Goal: Task Accomplishment & Management: Manage account settings

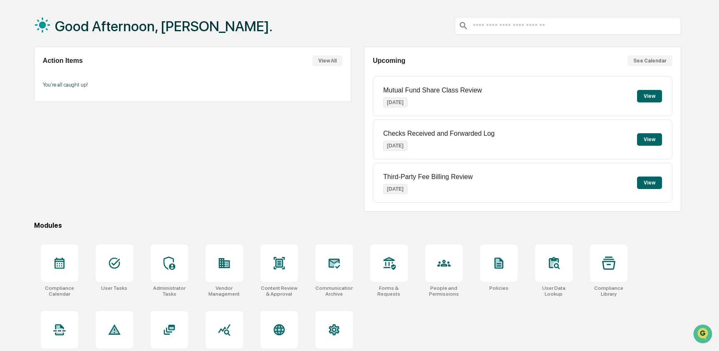
scroll to position [40, 0]
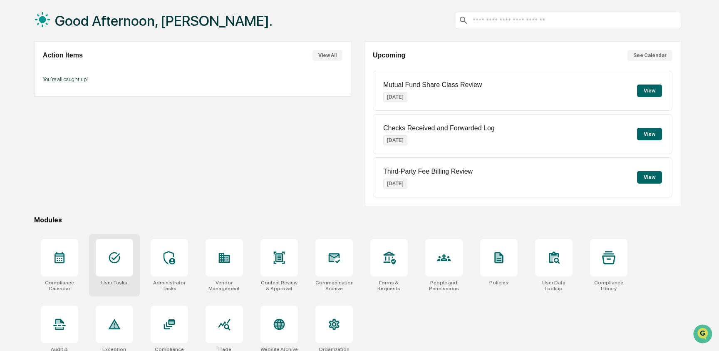
click at [100, 247] on div at bounding box center [114, 257] width 37 height 37
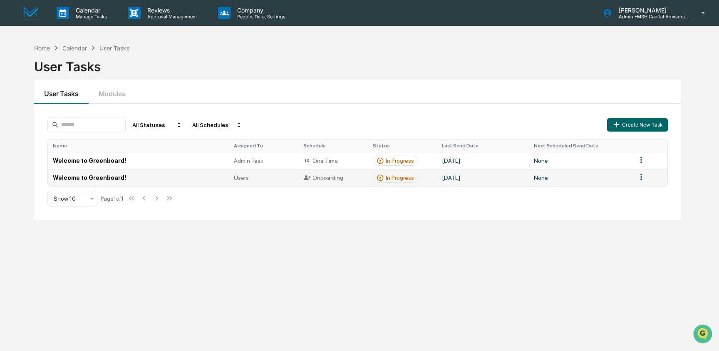
click at [136, 178] on td "Welcome to Greenboard!" at bounding box center [138, 177] width 181 height 17
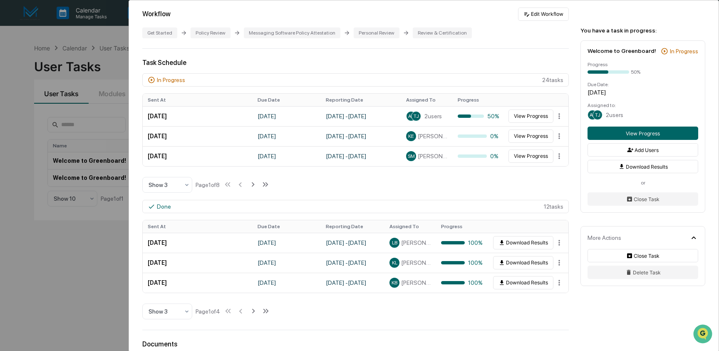
scroll to position [176, 0]
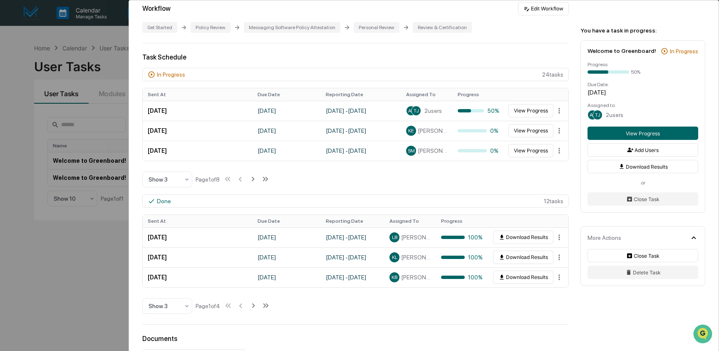
click at [47, 52] on div "User Tasks Welcome to Greenboard! Welcome to Greenboard! Active [PERSON_NAME] &…" at bounding box center [359, 175] width 719 height 351
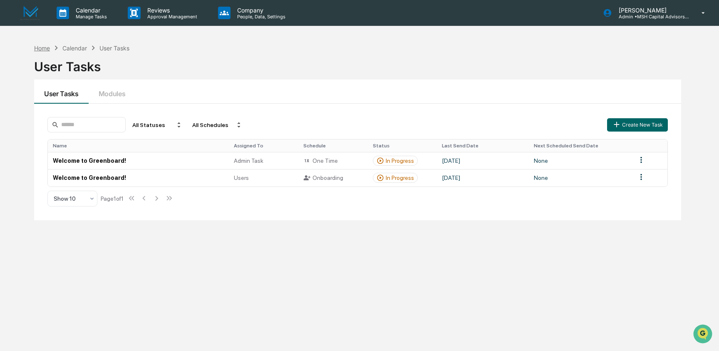
click at [42, 48] on div "Home" at bounding box center [42, 48] width 16 height 7
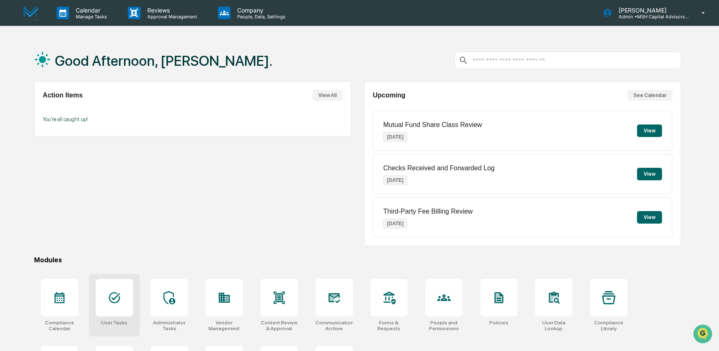
click at [114, 291] on div at bounding box center [114, 297] width 37 height 37
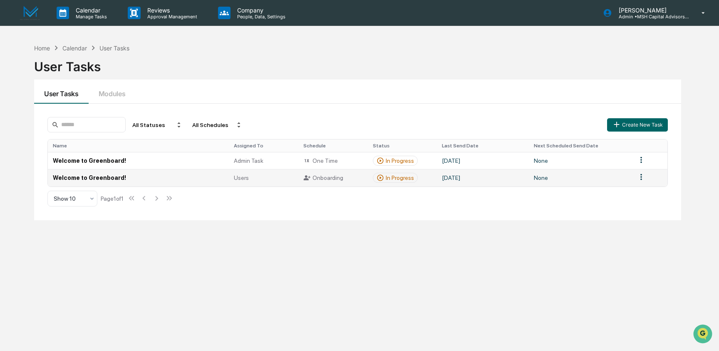
click at [208, 178] on td "Welcome to Greenboard!" at bounding box center [138, 177] width 181 height 17
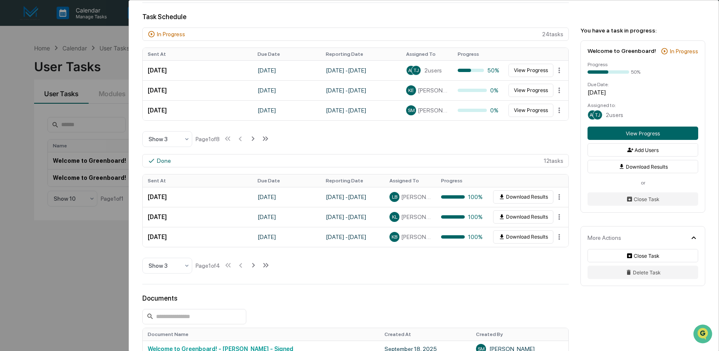
scroll to position [218, 0]
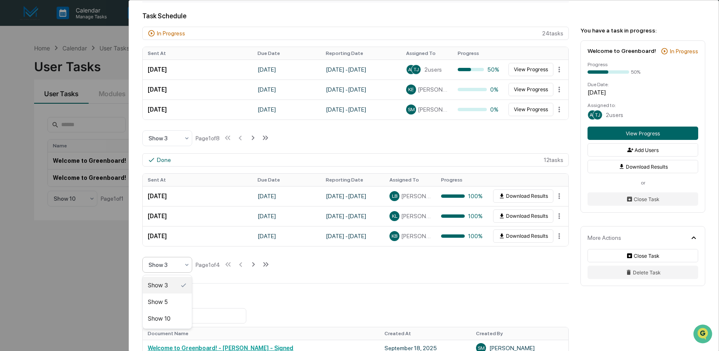
click at [186, 269] on div at bounding box center [186, 264] width 7 height 15
click at [172, 316] on div "Show 10" at bounding box center [167, 318] width 49 height 17
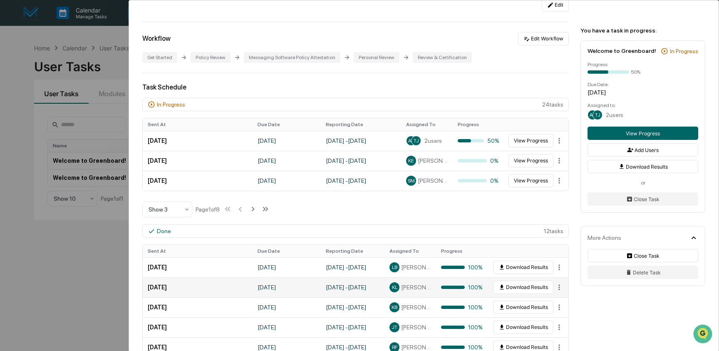
scroll to position [146, 0]
click at [173, 214] on div at bounding box center [164, 210] width 31 height 8
click at [165, 265] on div "Show 10" at bounding box center [167, 263] width 49 height 17
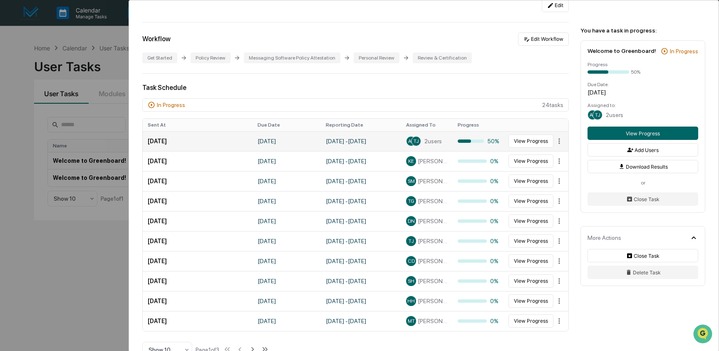
click at [416, 142] on span "TJ" at bounding box center [416, 141] width 5 height 6
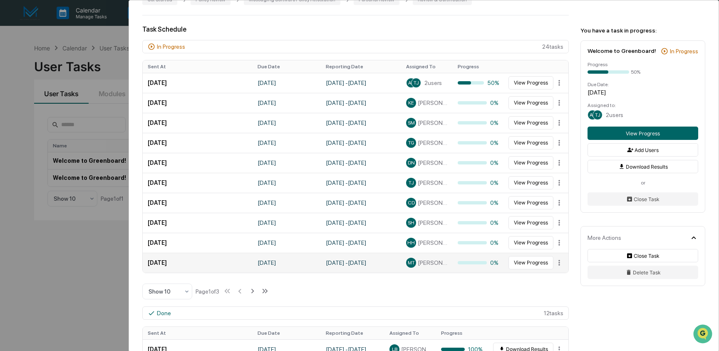
scroll to position [202, 0]
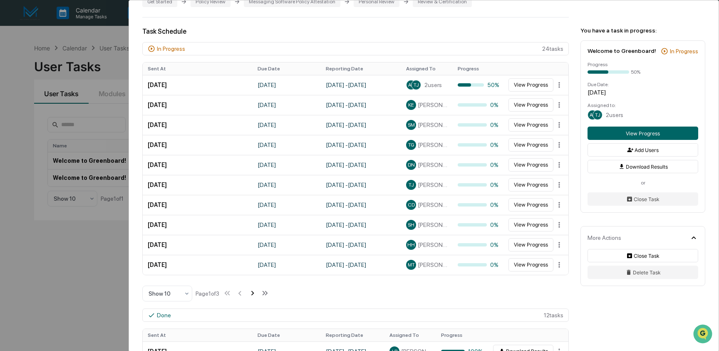
click at [257, 291] on icon at bounding box center [252, 292] width 9 height 9
click at [258, 291] on icon at bounding box center [253, 292] width 9 height 9
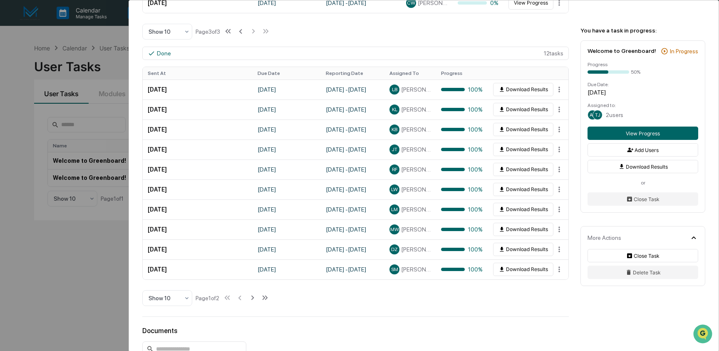
scroll to position [347, 0]
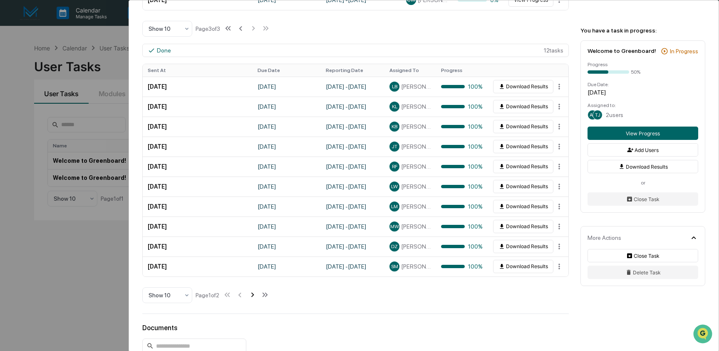
click at [257, 294] on icon at bounding box center [252, 294] width 9 height 9
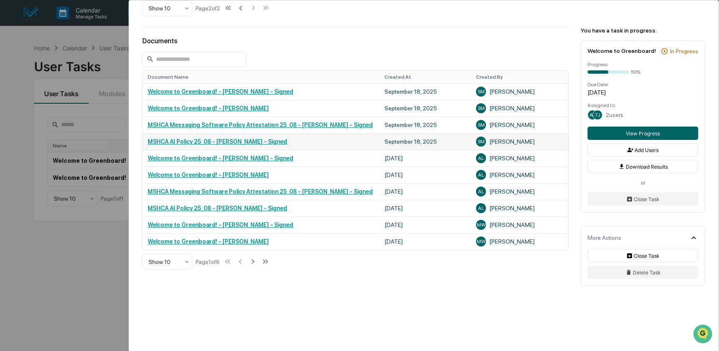
scroll to position [477, 0]
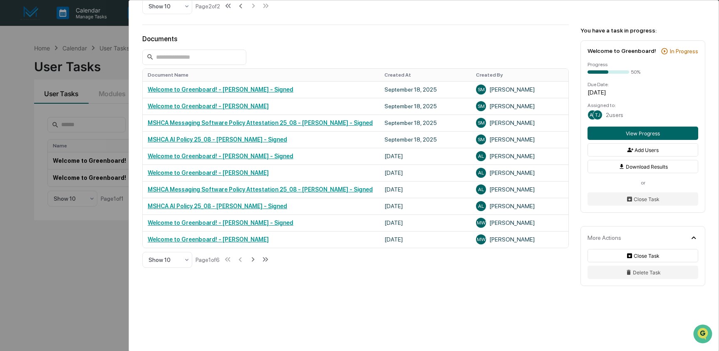
click at [87, 263] on div "User Tasks Welcome to Greenboard! Welcome to Greenboard! Active M.S. Howells & …" at bounding box center [359, 175] width 719 height 351
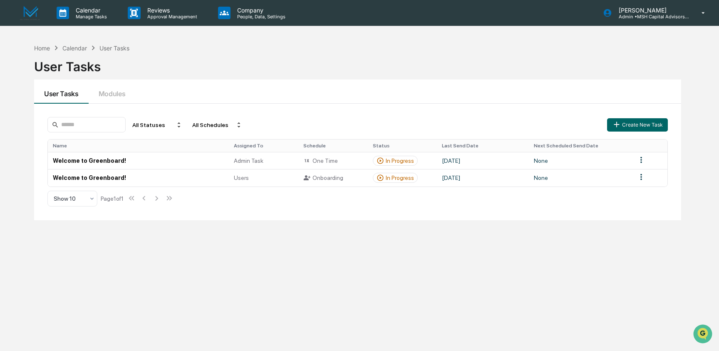
click at [44, 42] on div "Home Calendar User Tasks User Tasks User Tasks Modules All Statuses All Schedul…" at bounding box center [358, 215] width 672 height 351
click at [44, 49] on div "Home" at bounding box center [42, 48] width 16 height 7
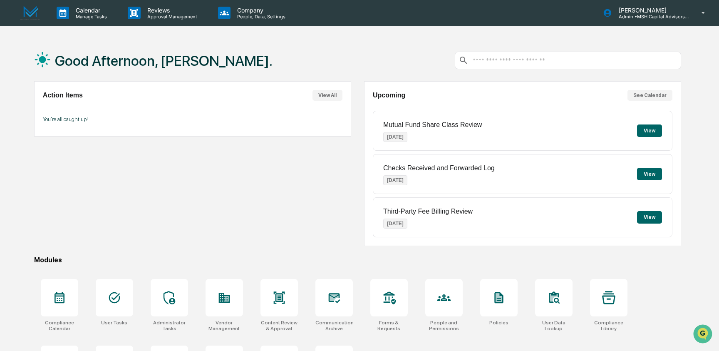
scroll to position [52, 0]
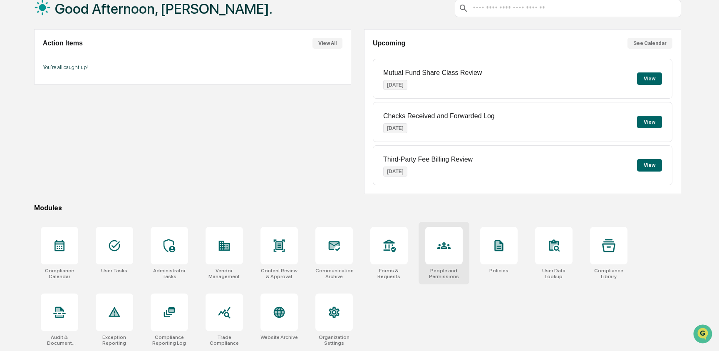
click at [443, 240] on icon at bounding box center [443, 245] width 13 height 13
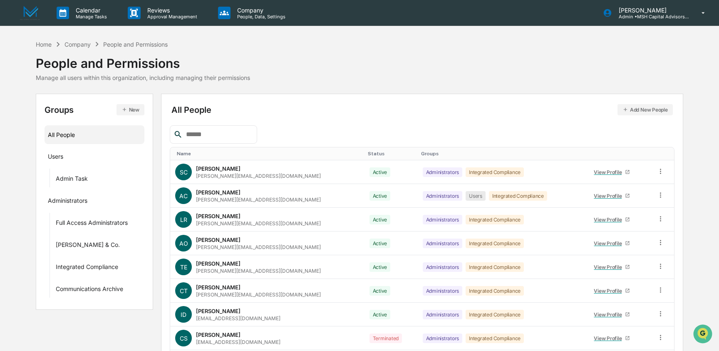
click at [216, 135] on input "text" at bounding box center [218, 134] width 71 height 11
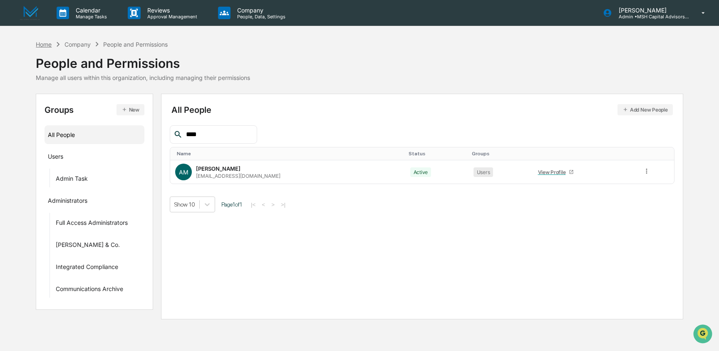
type input "****"
click at [47, 43] on div "Home" at bounding box center [44, 44] width 16 height 7
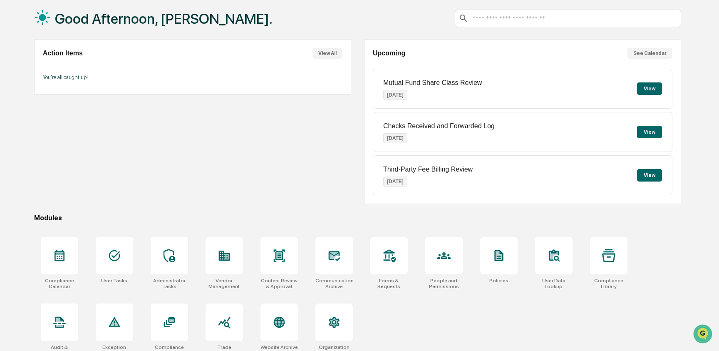
scroll to position [52, 0]
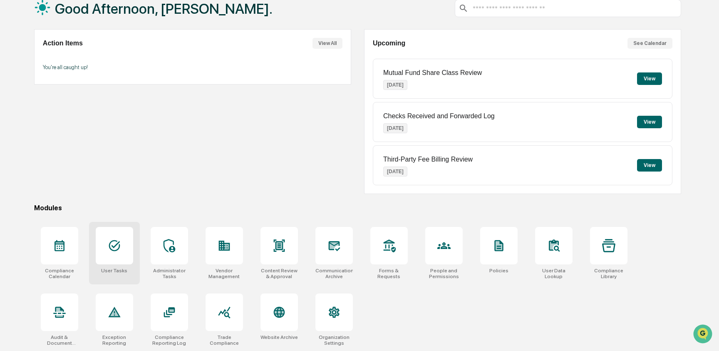
click at [109, 246] on icon at bounding box center [114, 245] width 11 height 11
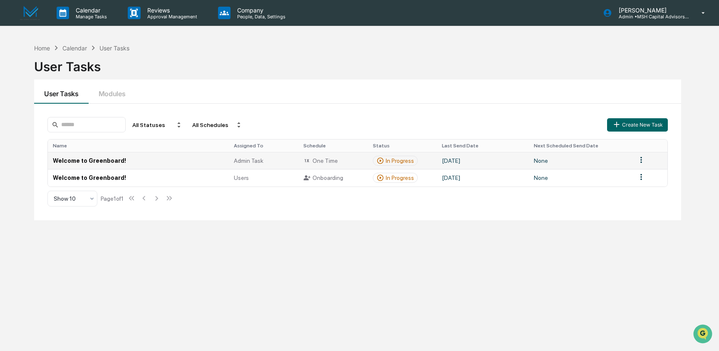
click at [177, 155] on td "Welcome to Greenboard!" at bounding box center [138, 160] width 181 height 17
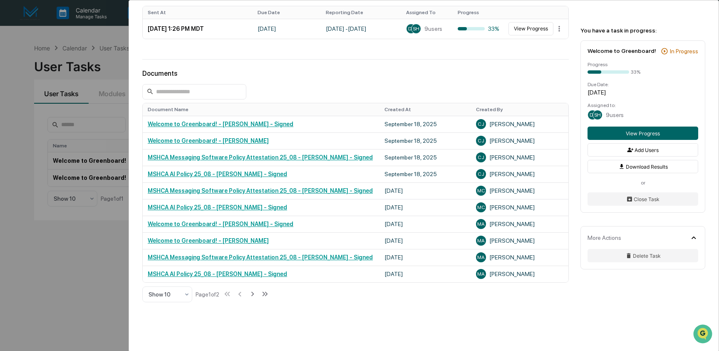
scroll to position [244, 0]
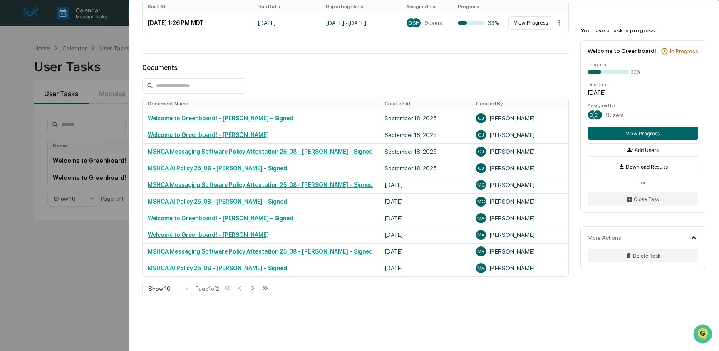
click at [58, 251] on div "User Tasks Welcome to Greenboard! Welcome to Greenboard! Active [PERSON_NAME] &…" at bounding box center [359, 175] width 719 height 351
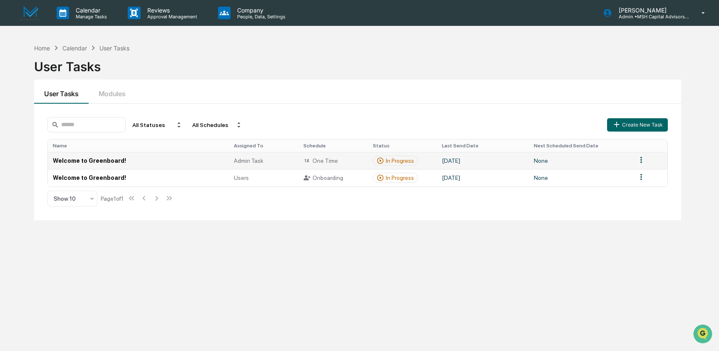
click at [172, 158] on td "Welcome to Greenboard!" at bounding box center [138, 160] width 181 height 17
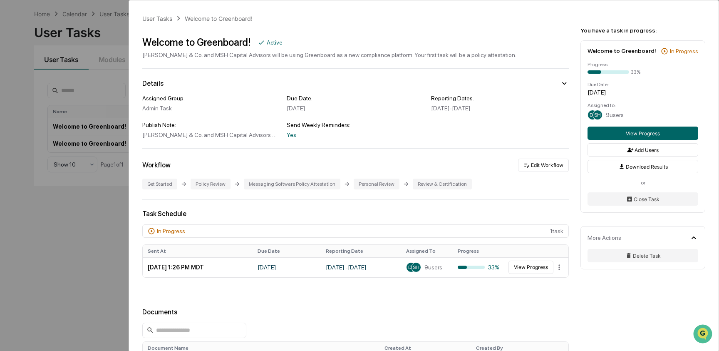
scroll to position [35, 0]
click at [82, 206] on div "User Tasks Welcome to Greenboard! Welcome to Greenboard! Active M.S. Howells & …" at bounding box center [359, 175] width 719 height 351
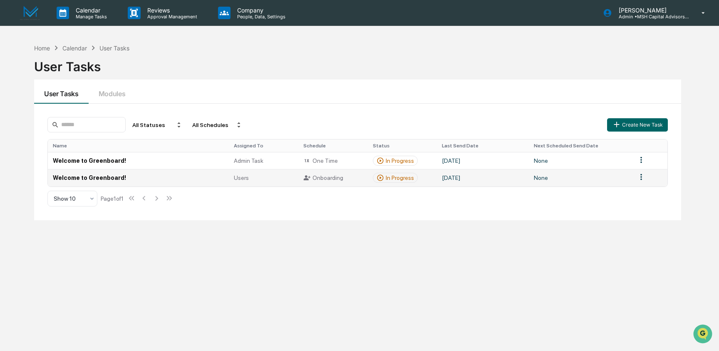
click at [101, 173] on td "Welcome to Greenboard!" at bounding box center [138, 177] width 181 height 17
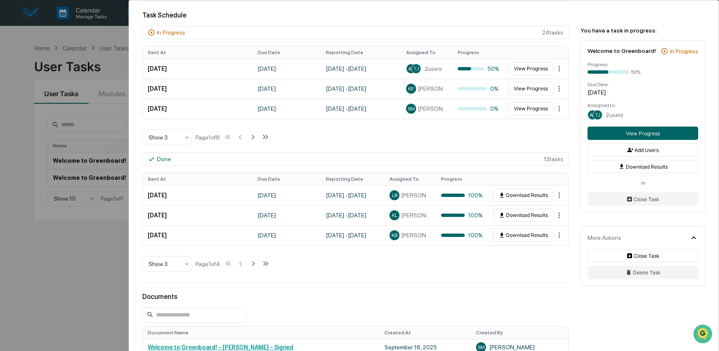
scroll to position [220, 0]
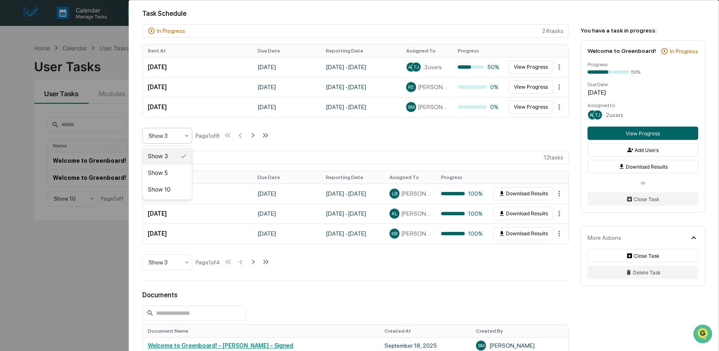
click at [174, 133] on div at bounding box center [164, 135] width 31 height 8
click at [168, 188] on div "Show 10" at bounding box center [167, 189] width 49 height 17
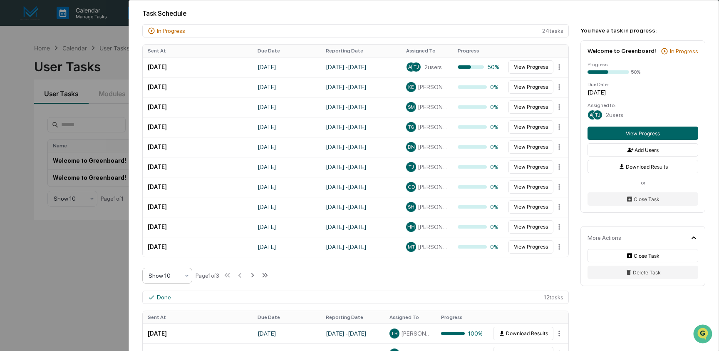
click at [95, 273] on div "User Tasks Welcome to Greenboard! Welcome to Greenboard! Active M.S. Howells & …" at bounding box center [359, 175] width 719 height 351
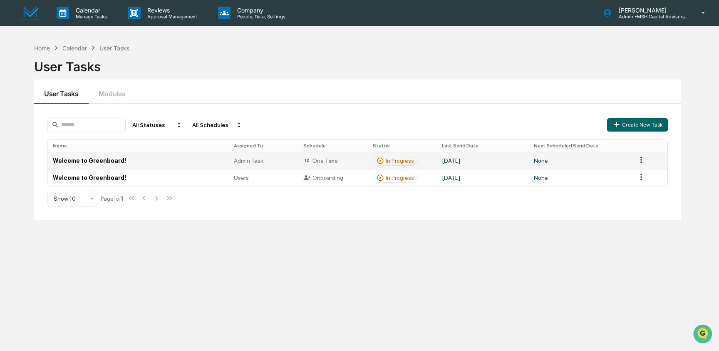
click at [133, 163] on td "Welcome to Greenboard!" at bounding box center [138, 160] width 181 height 17
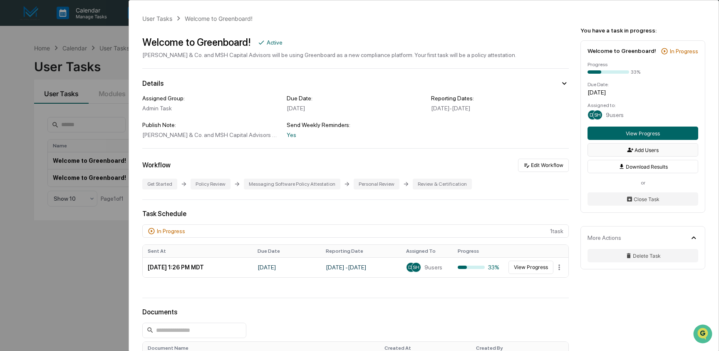
click at [639, 156] on button "Add Users" at bounding box center [642, 149] width 111 height 13
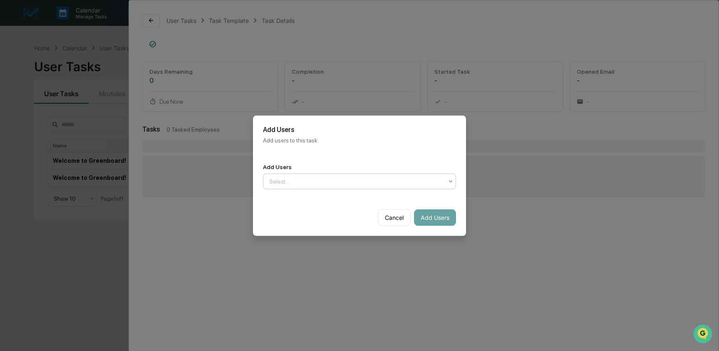
click at [355, 178] on div at bounding box center [356, 181] width 174 height 8
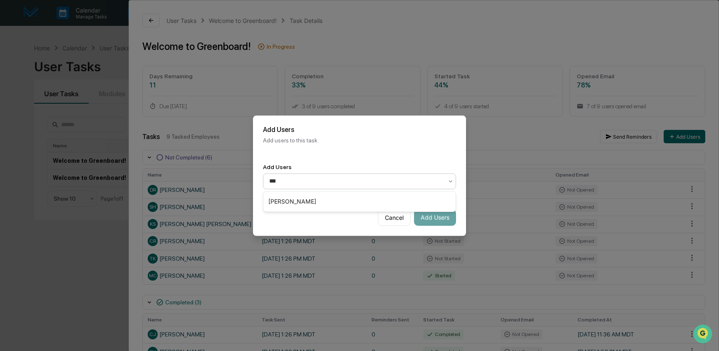
type input "****"
click at [310, 198] on div "[PERSON_NAME]" at bounding box center [359, 201] width 192 height 17
click at [375, 154] on div "Add Users Alexis Morrison-Legere" at bounding box center [359, 176] width 213 height 46
click at [435, 216] on button "Add Users" at bounding box center [435, 217] width 42 height 17
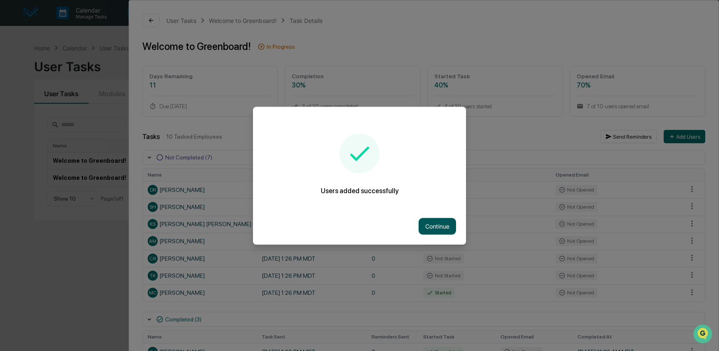
click at [436, 228] on button "Continue" at bounding box center [437, 226] width 37 height 17
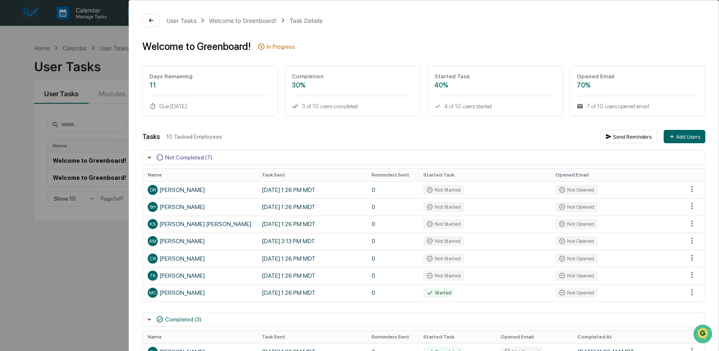
click at [57, 266] on div "User Tasks Welcome to Greenboard! Task Details Welcome to Greenboard! In Progre…" at bounding box center [359, 175] width 719 height 351
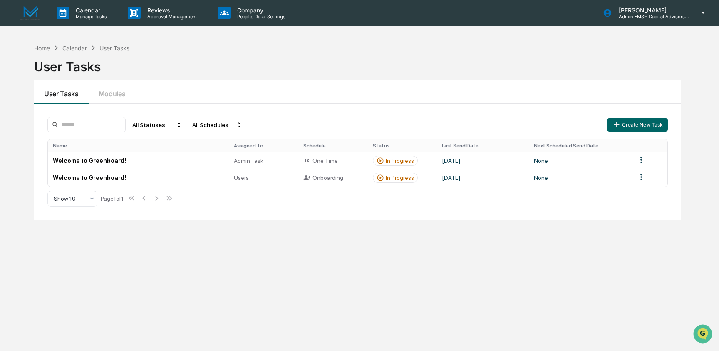
click at [281, 92] on div "User Tasks Modules" at bounding box center [357, 91] width 647 height 24
click at [242, 175] on span "Users" at bounding box center [241, 177] width 15 height 7
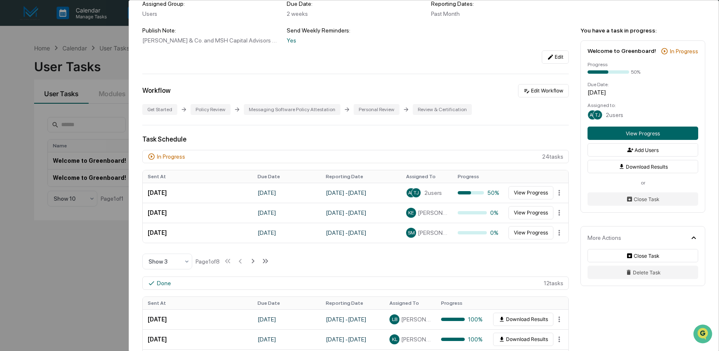
scroll to position [102, 0]
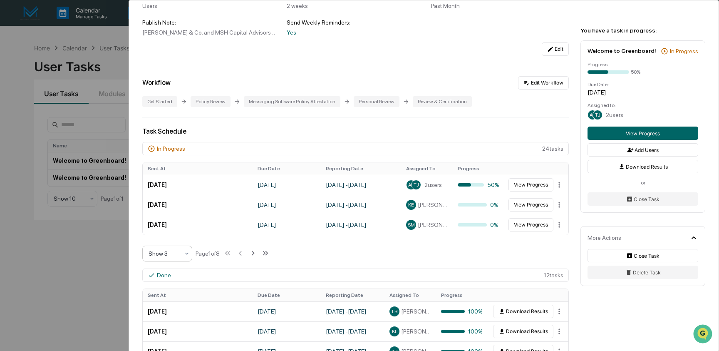
click at [186, 253] on icon at bounding box center [186, 253] width 7 height 7
click at [178, 303] on div "Show 10" at bounding box center [167, 307] width 49 height 17
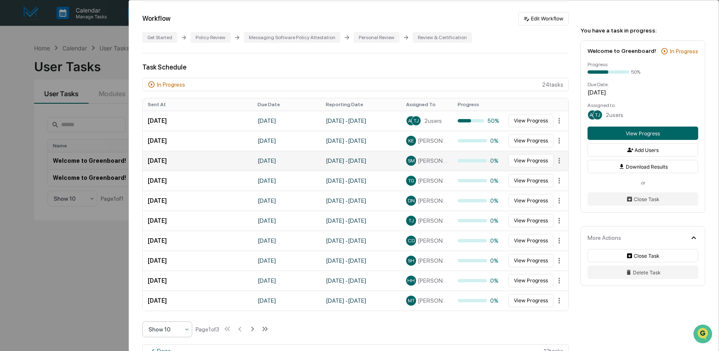
scroll to position [181, 0]
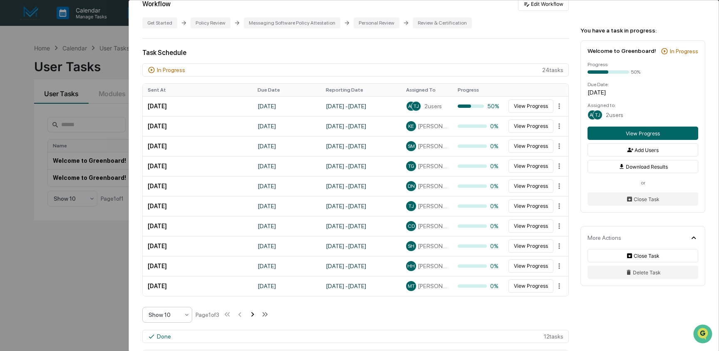
click at [257, 316] on icon at bounding box center [252, 314] width 9 height 9
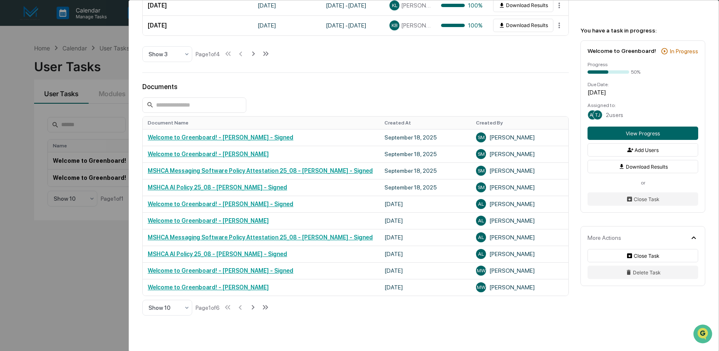
scroll to position [583, 0]
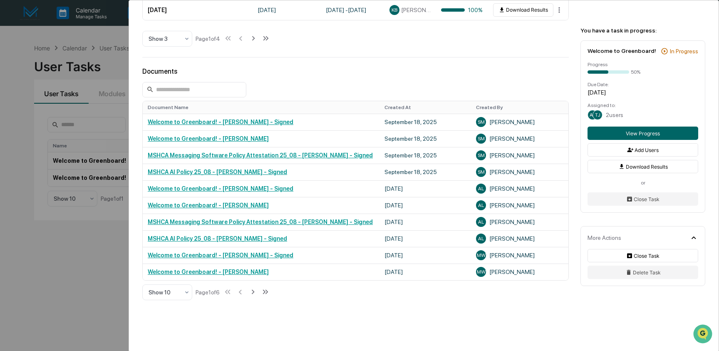
click at [48, 303] on div "User Tasks Welcome to Greenboard! Welcome to Greenboard! Active M.S. Howells & …" at bounding box center [359, 175] width 719 height 351
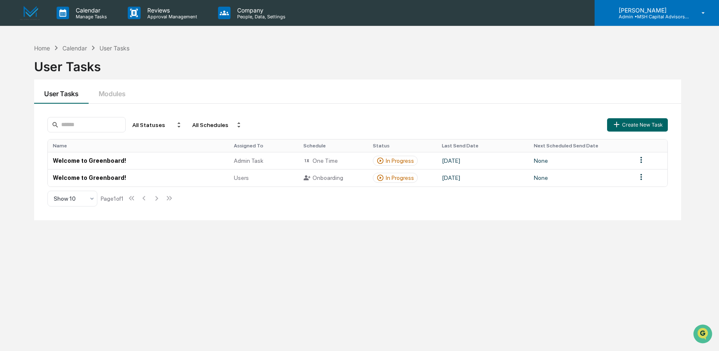
click at [686, 19] on div "Ashley Craddock Admin • MSH Capital Advisors LLC - RIA" at bounding box center [657, 13] width 124 height 26
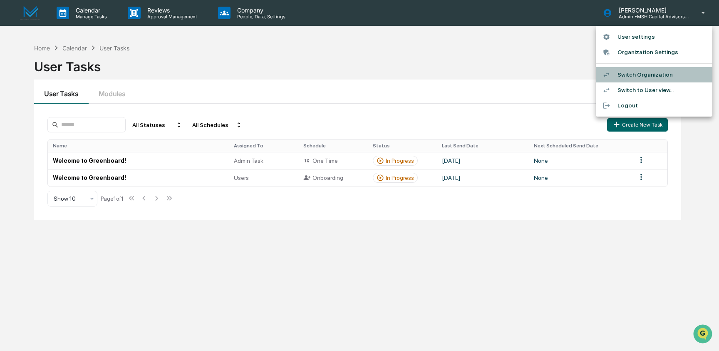
click at [629, 77] on li "Switch Organization" at bounding box center [654, 74] width 116 height 15
